Goal: Information Seeking & Learning: Learn about a topic

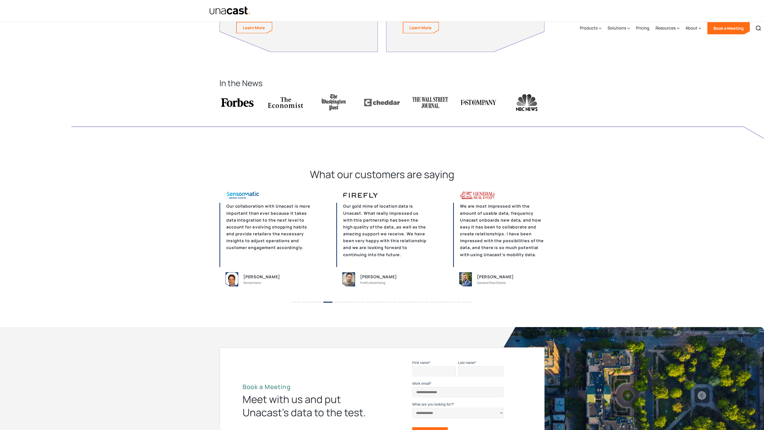
scroll to position [1377, 0]
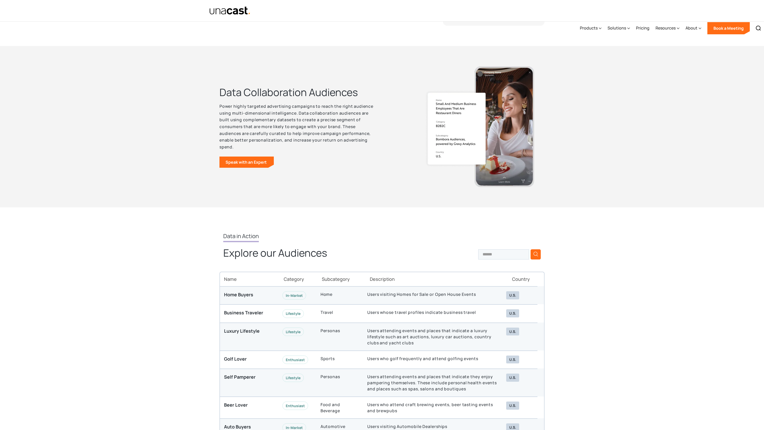
scroll to position [1514, 0]
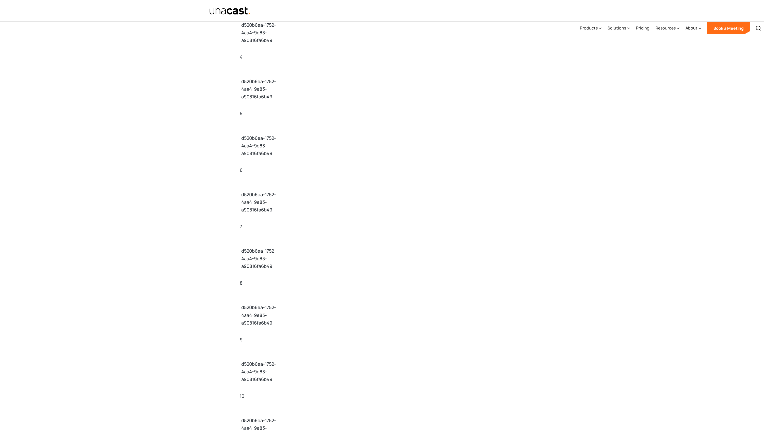
scroll to position [3463, 0]
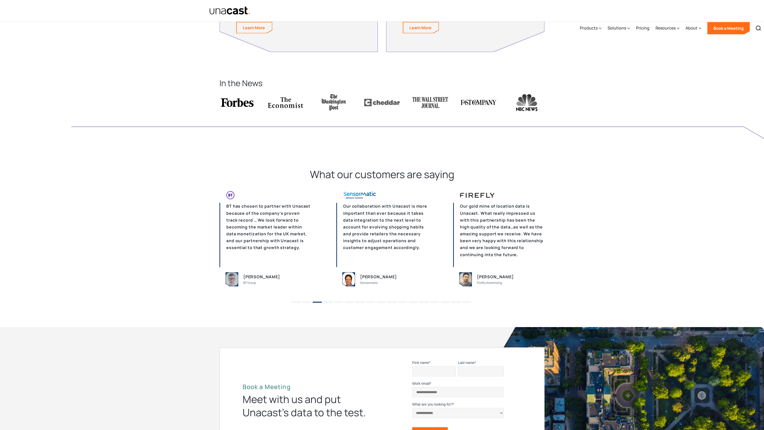
scroll to position [1377, 0]
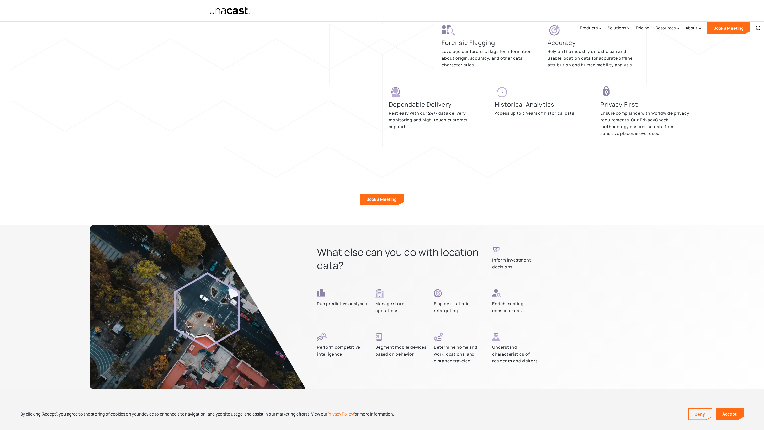
scroll to position [1386, 0]
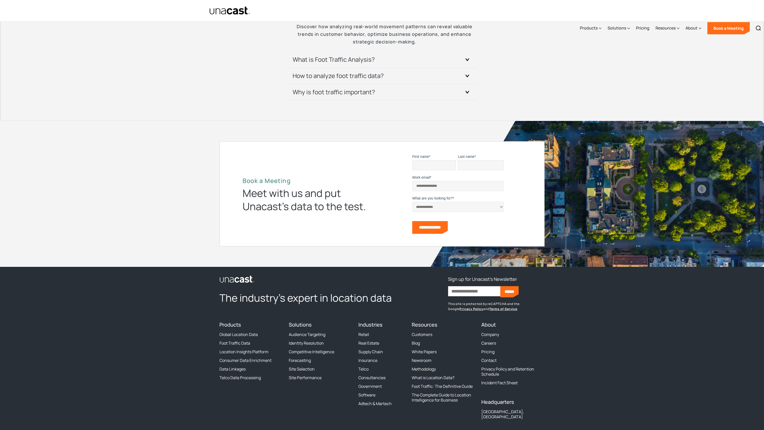
scroll to position [1165, 0]
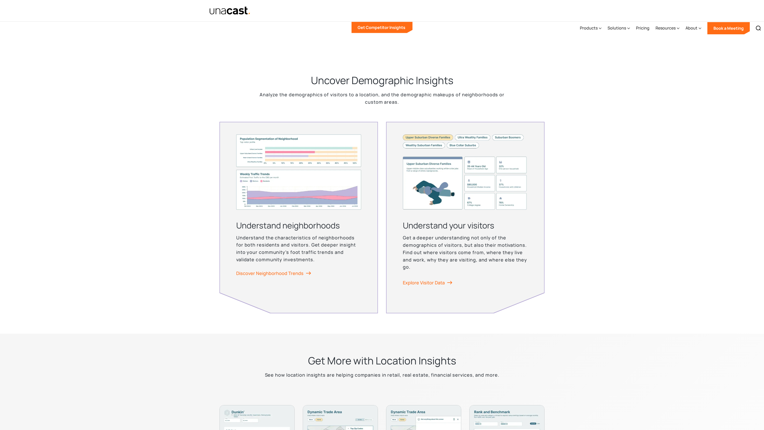
scroll to position [1525, 0]
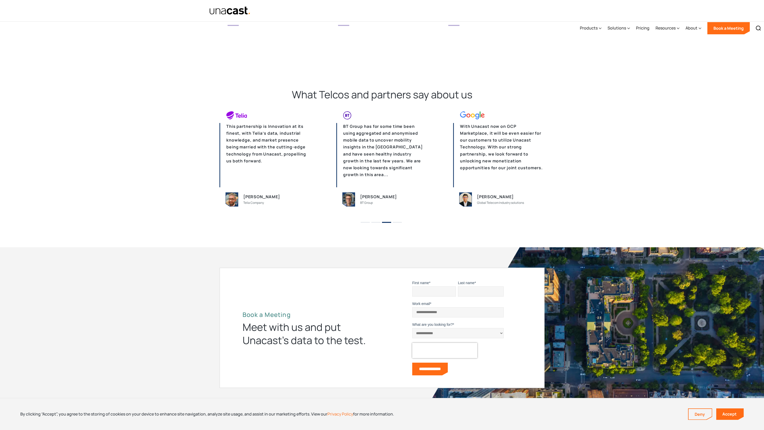
scroll to position [1217, 0]
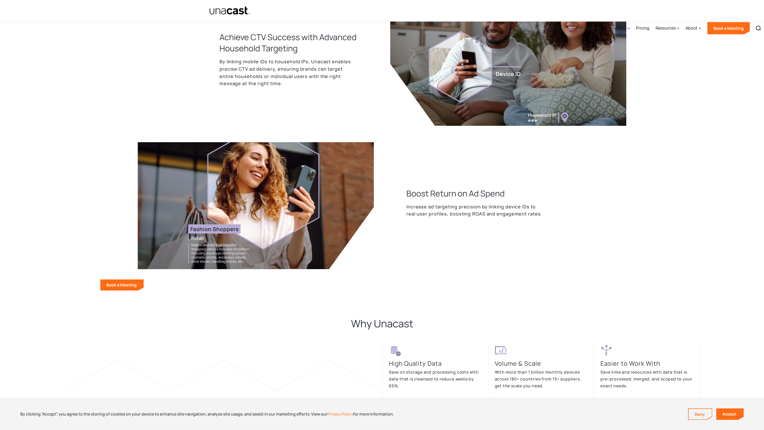
scroll to position [1039, 0]
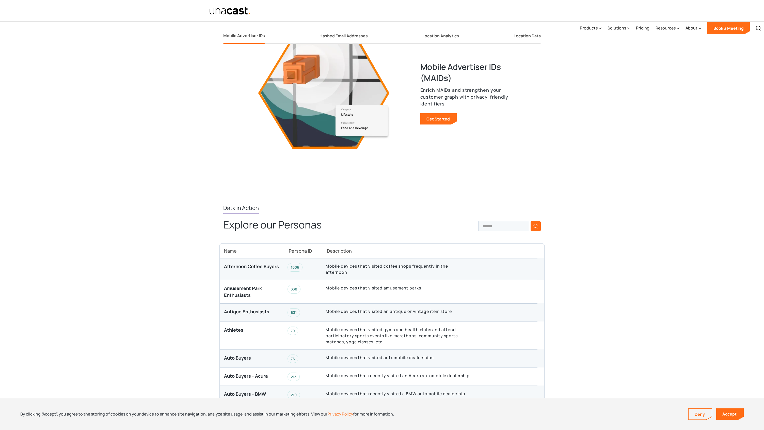
scroll to position [1036, 0]
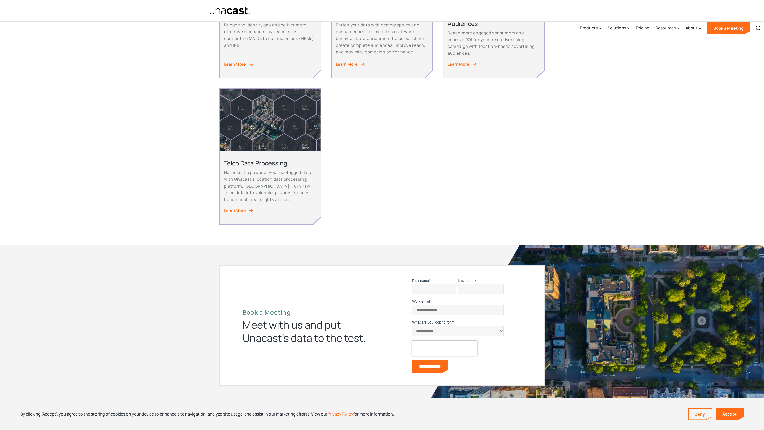
scroll to position [521, 0]
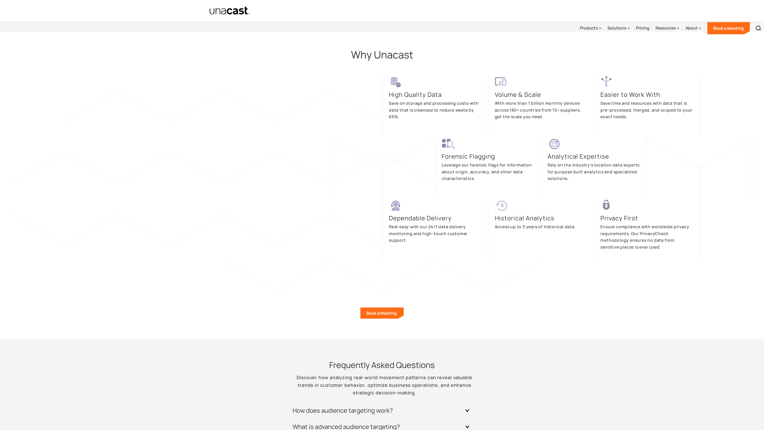
scroll to position [1514, 0]
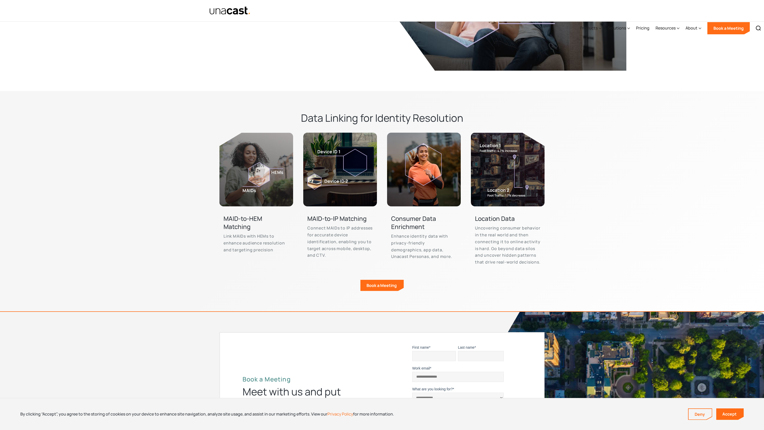
scroll to position [1281, 0]
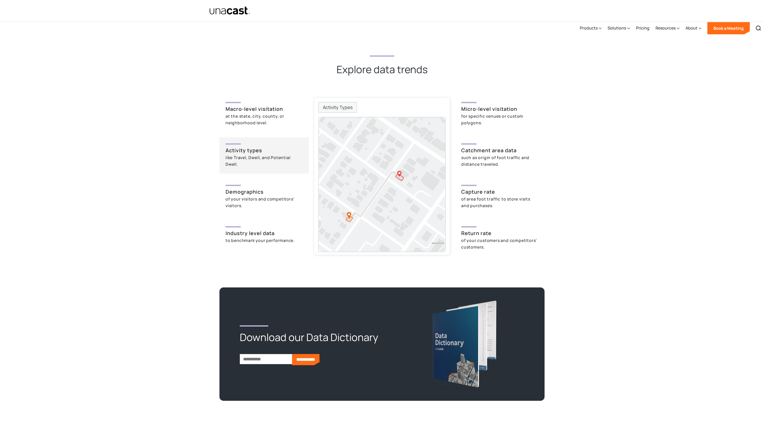
scroll to position [1514, 0]
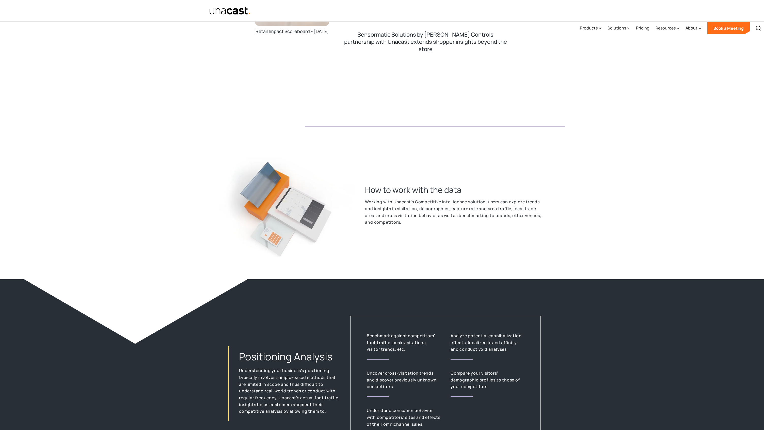
scroll to position [1514, 0]
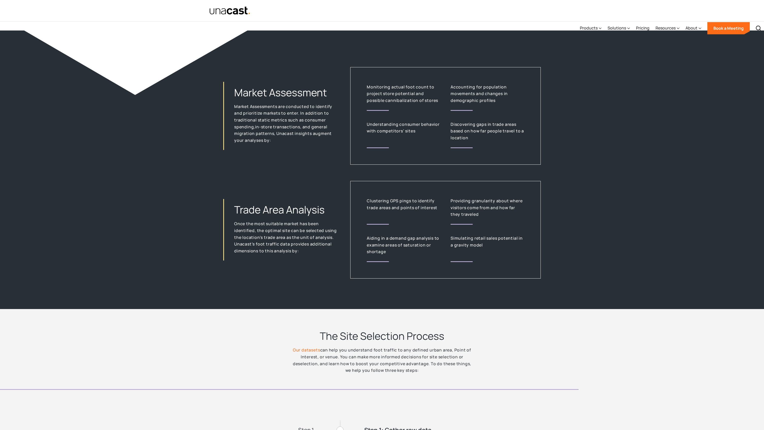
scroll to position [1514, 0]
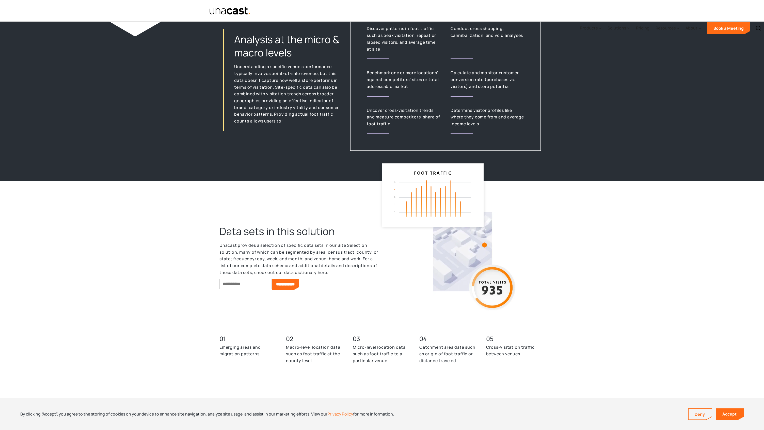
scroll to position [1386, 0]
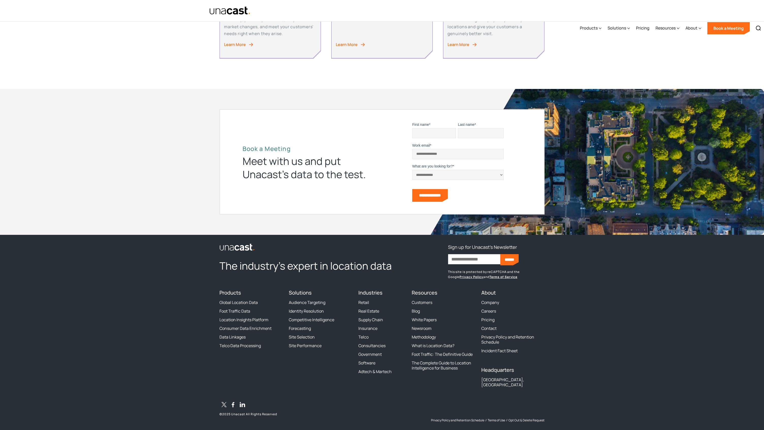
scroll to position [389, 0]
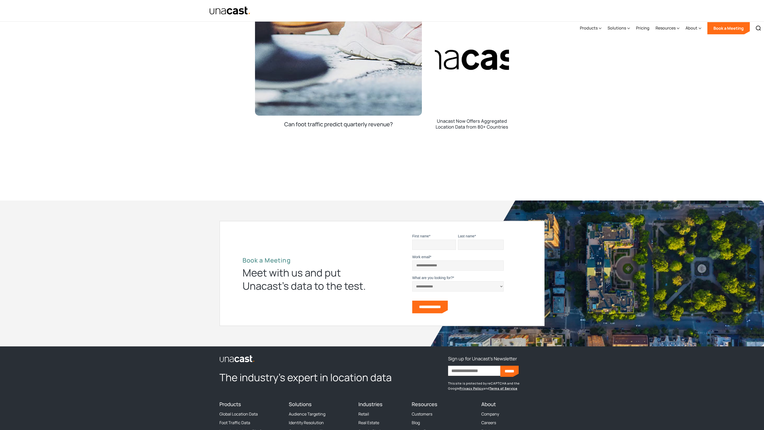
scroll to position [1251, 0]
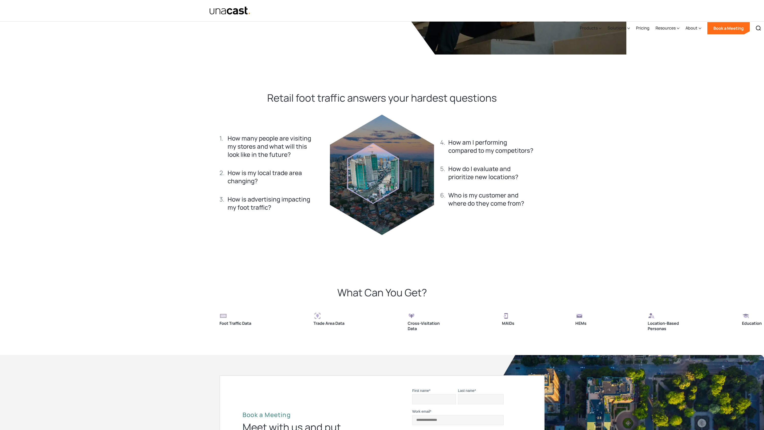
scroll to position [1027, 0]
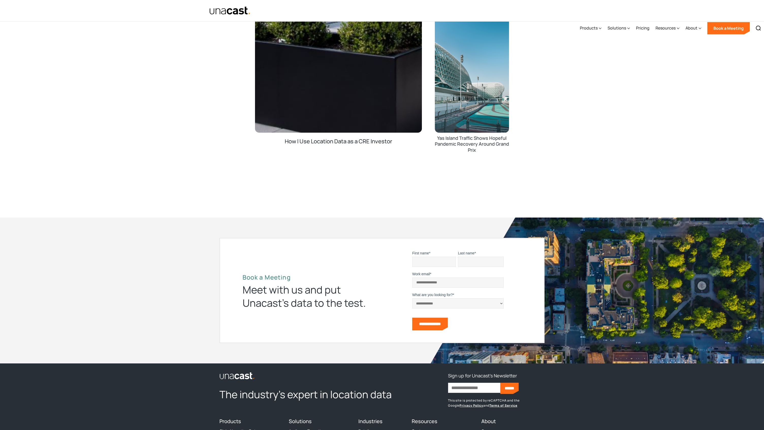
scroll to position [1268, 0]
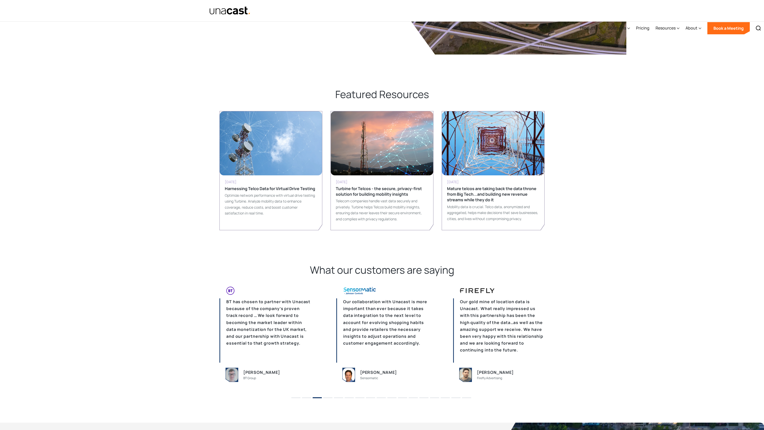
scroll to position [1094, 0]
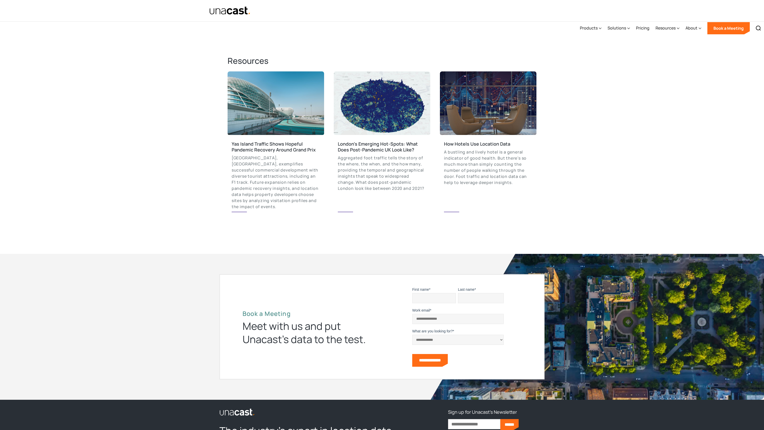
scroll to position [919, 0]
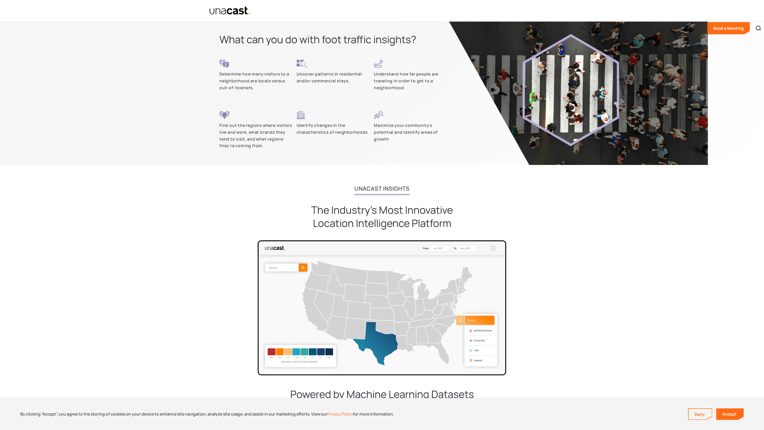
scroll to position [1386, 0]
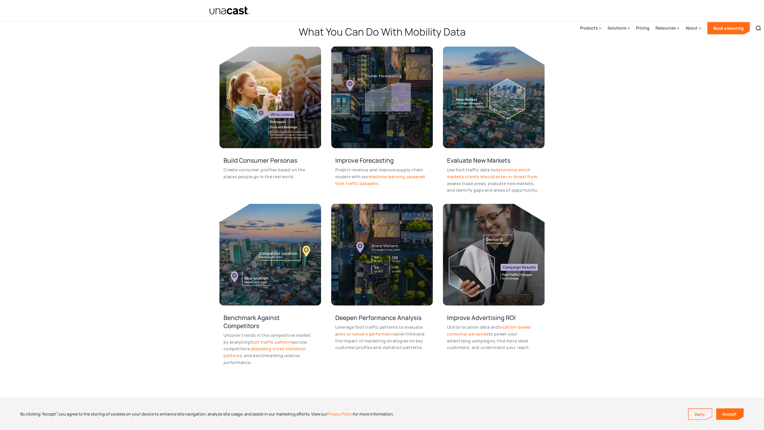
scroll to position [1039, 0]
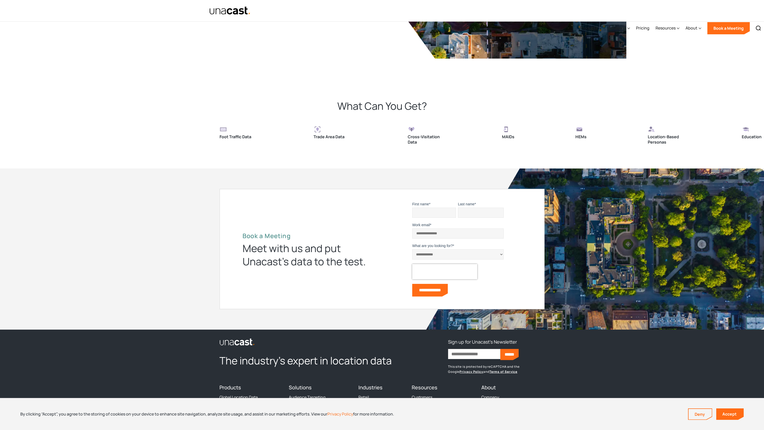
scroll to position [1138, 0]
